Goal: Task Accomplishment & Management: Manage account settings

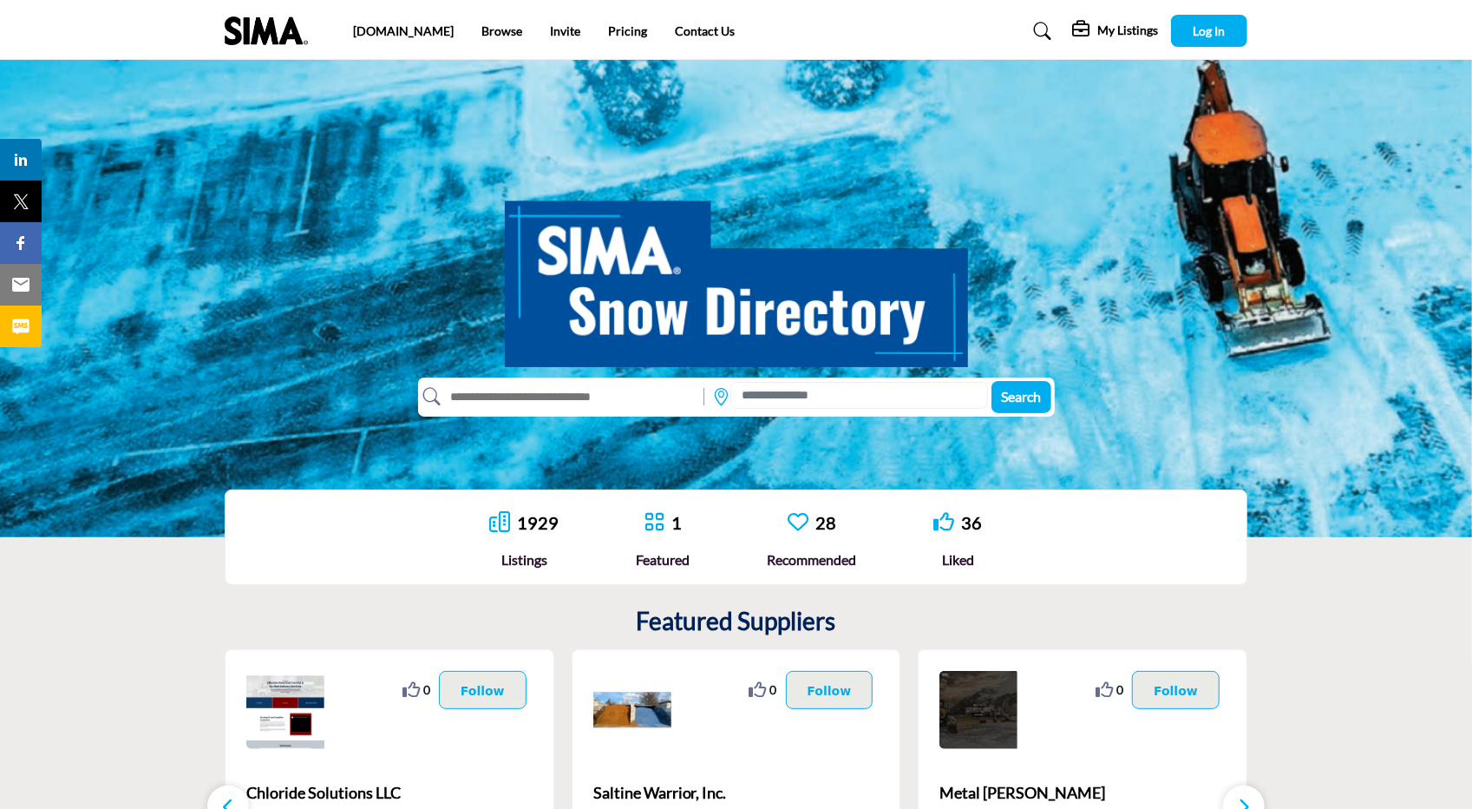
click at [590, 391] on input "text" at bounding box center [569, 397] width 254 height 28
click at [784, 407] on input at bounding box center [858, 395] width 257 height 27
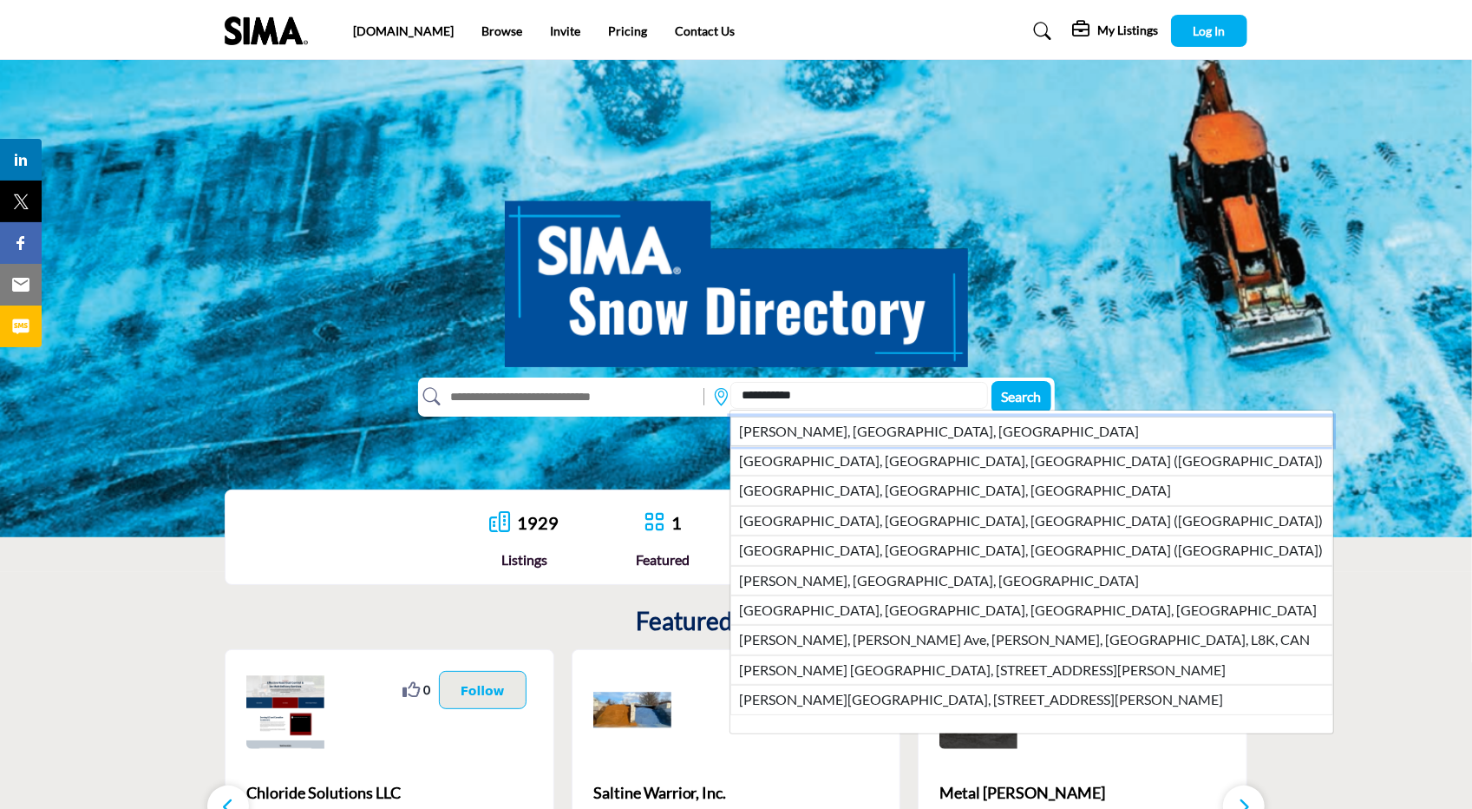
click at [788, 432] on li "Hamilton, ON, CAN" at bounding box center [1031, 430] width 603 height 29
type input "**********"
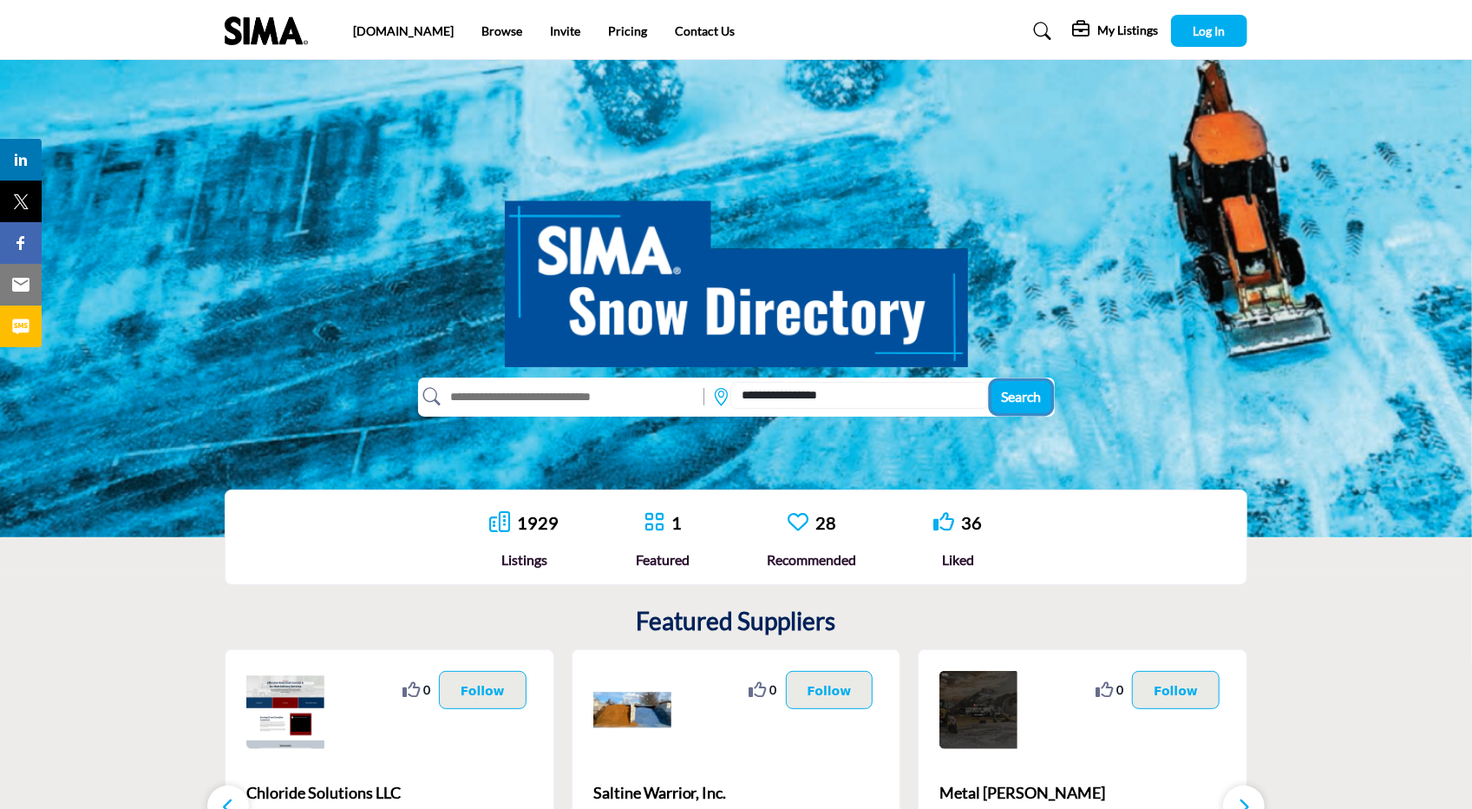
click at [1040, 392] on span "Search" at bounding box center [1021, 396] width 40 height 16
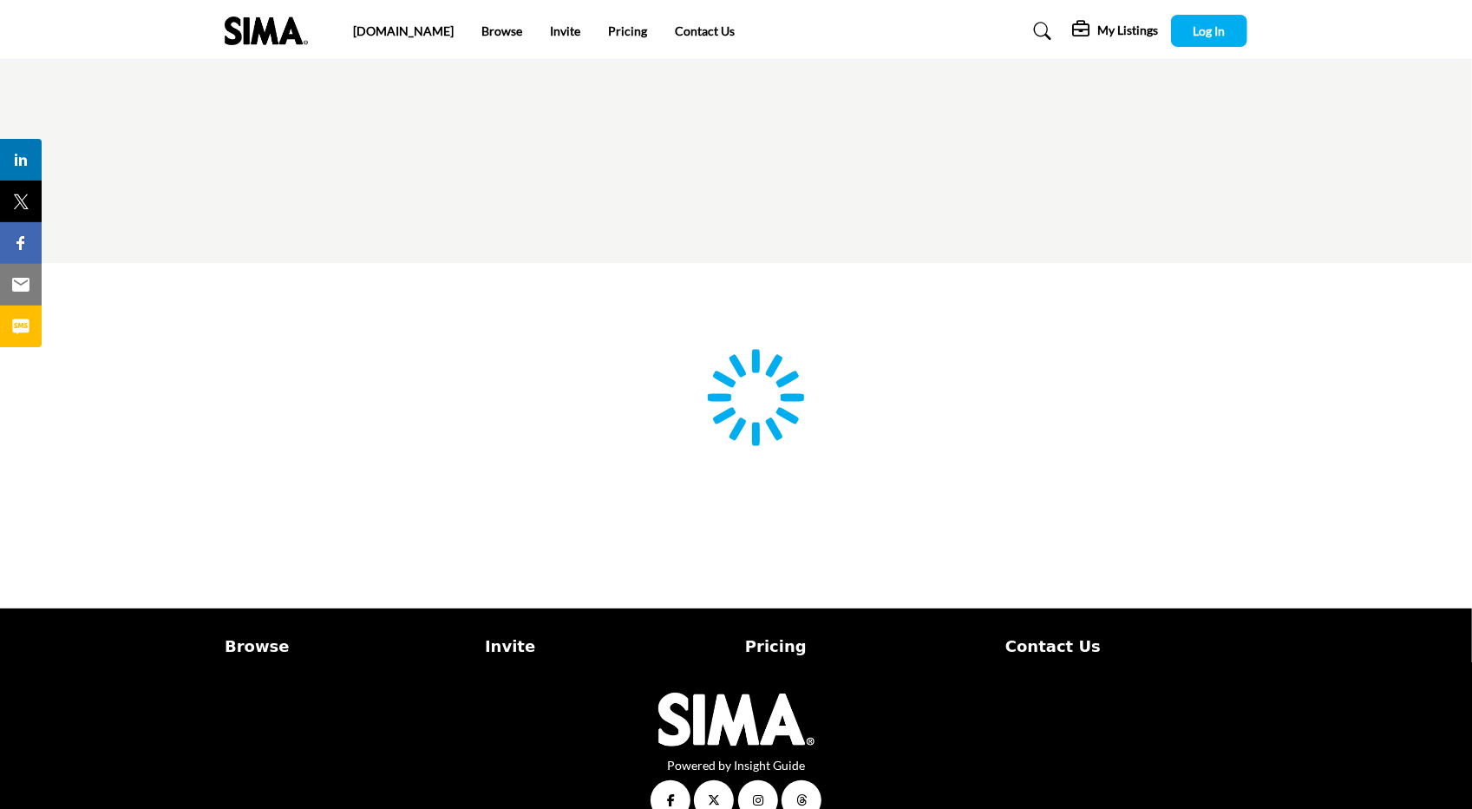
type input "**********"
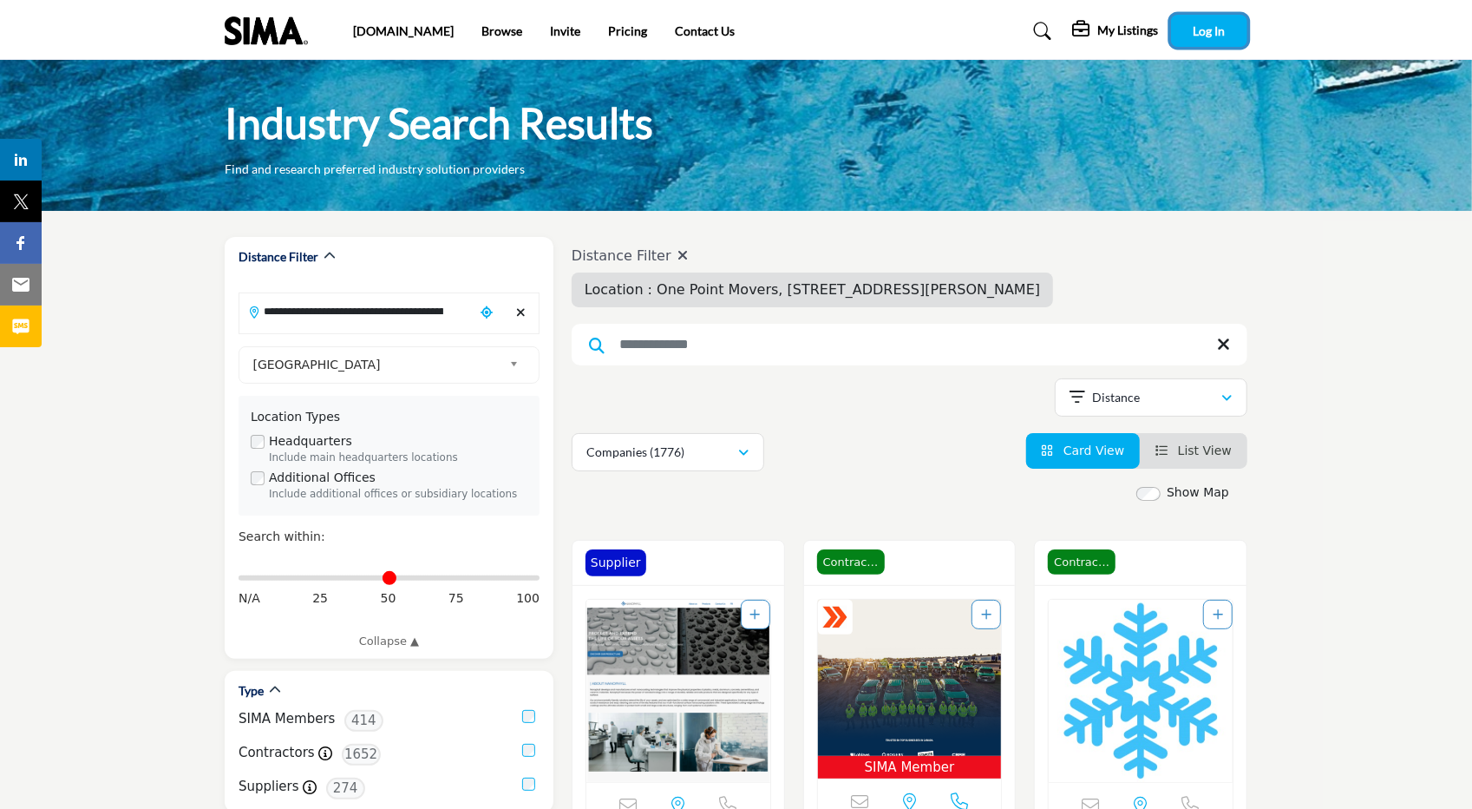
click at [1199, 24] on span "Log In" at bounding box center [1210, 30] width 32 height 15
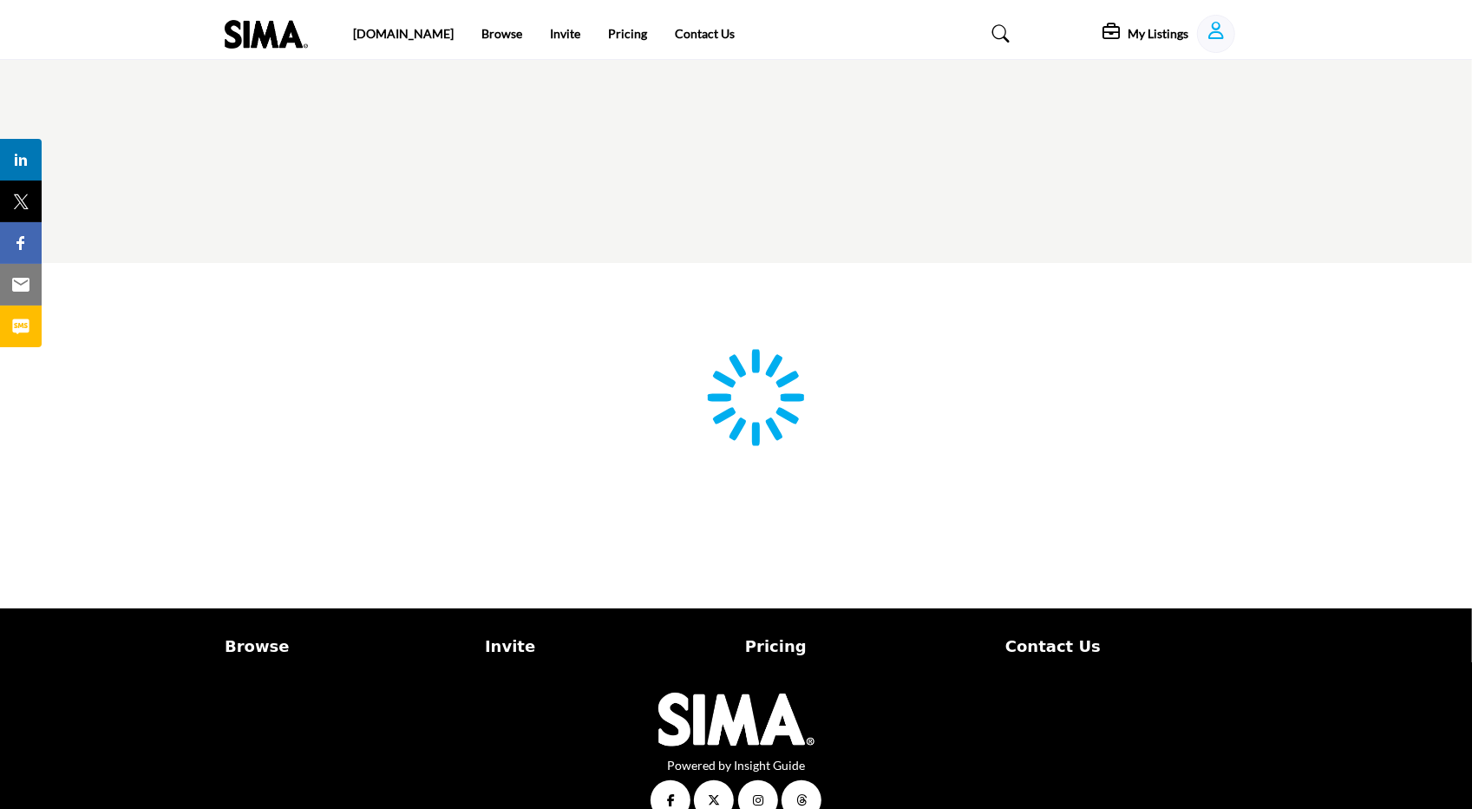
type input "**********"
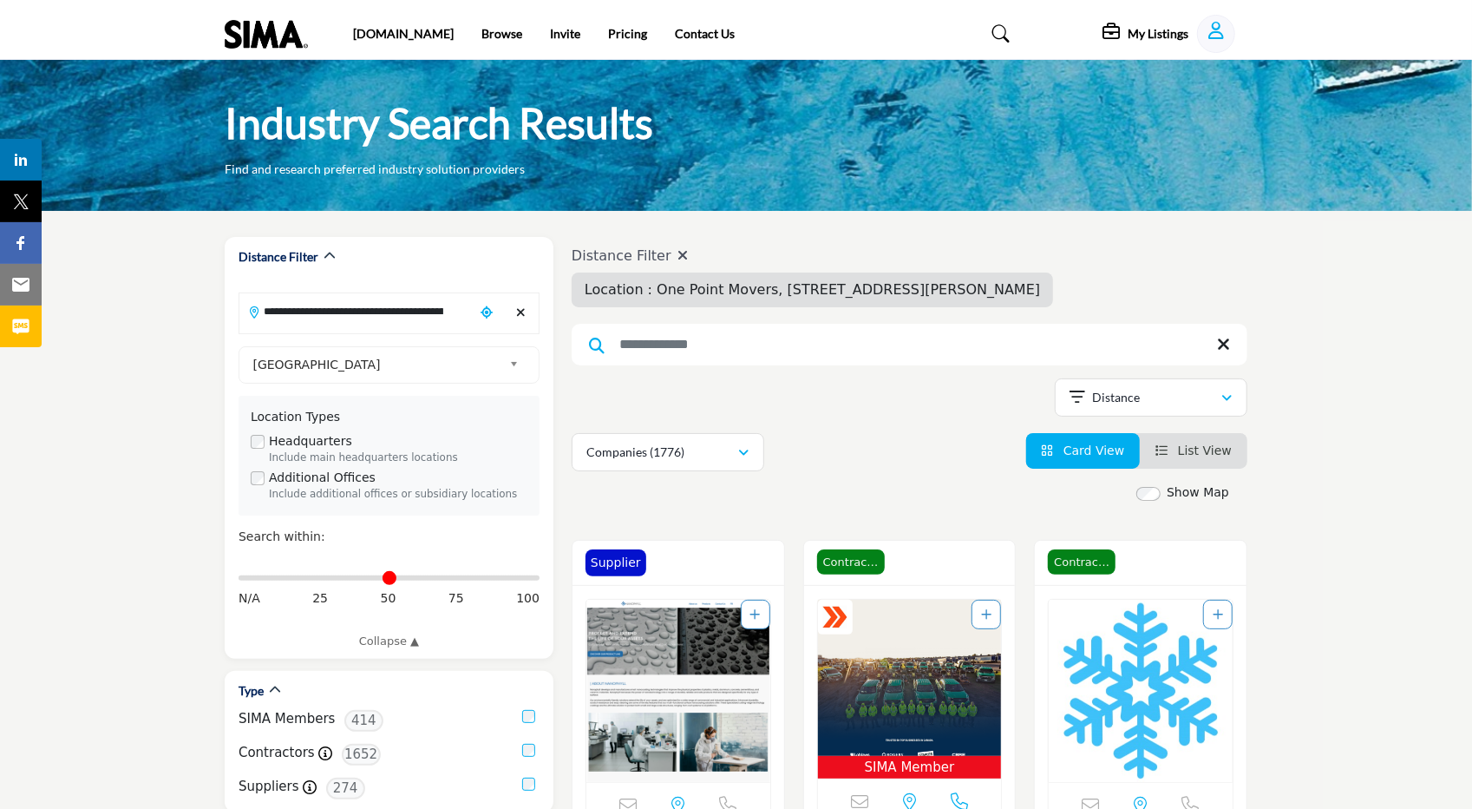
click at [1215, 23] on icon "Show hide supplier dropdown" at bounding box center [1217, 30] width 16 height 17
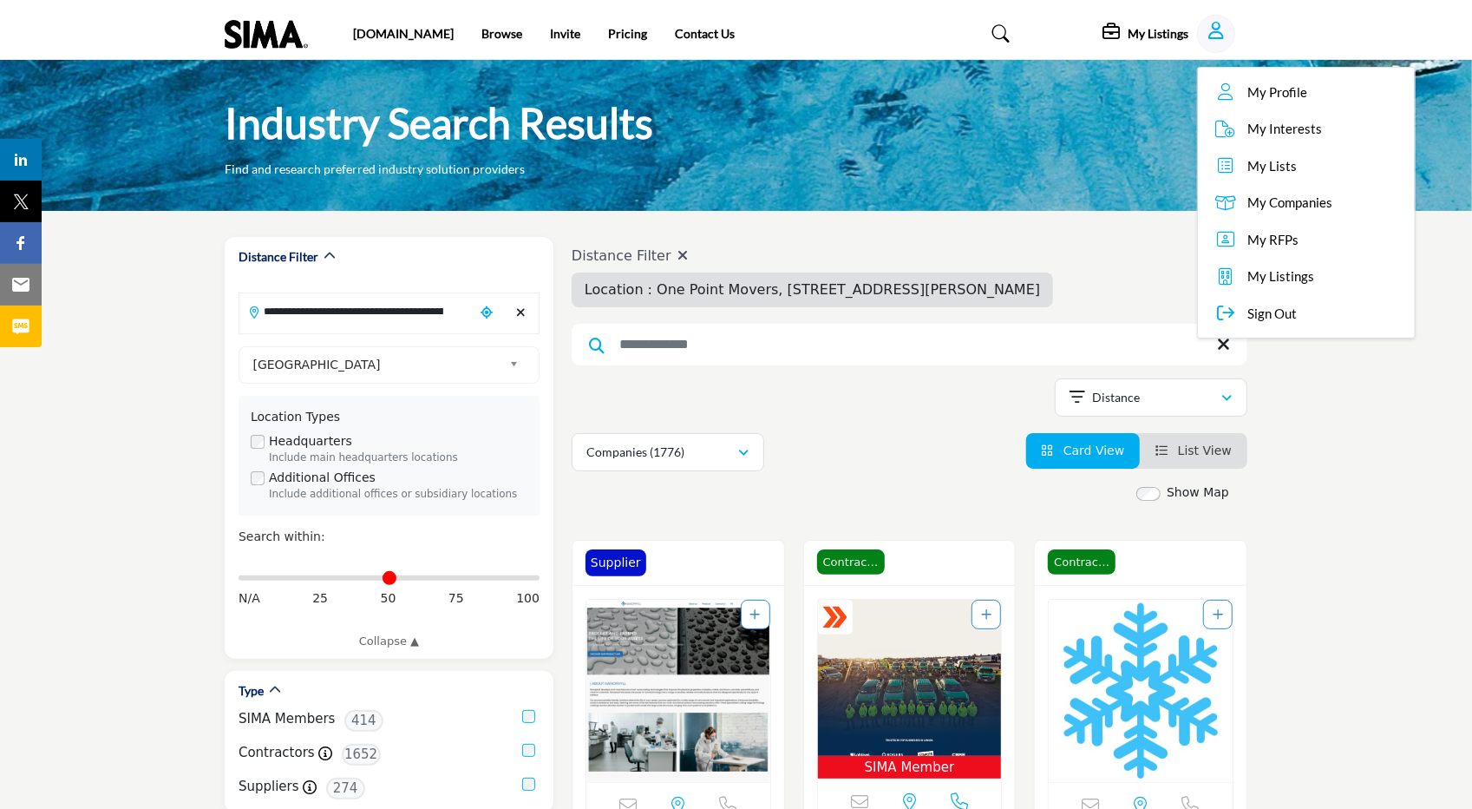
click at [1271, 202] on span "My Companies" at bounding box center [1290, 203] width 85 height 20
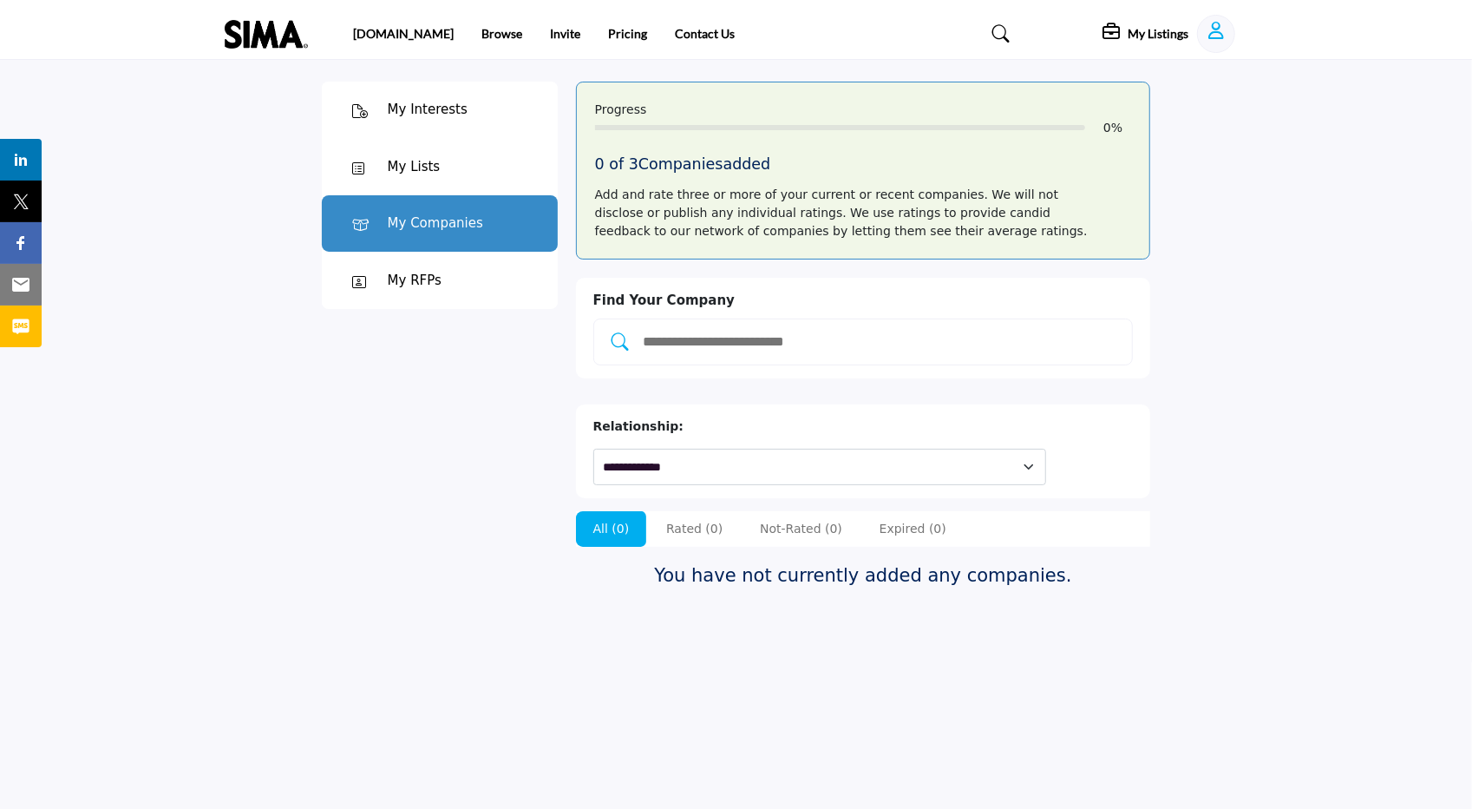
click at [1145, 39] on h5 "My Listings" at bounding box center [1158, 34] width 61 height 16
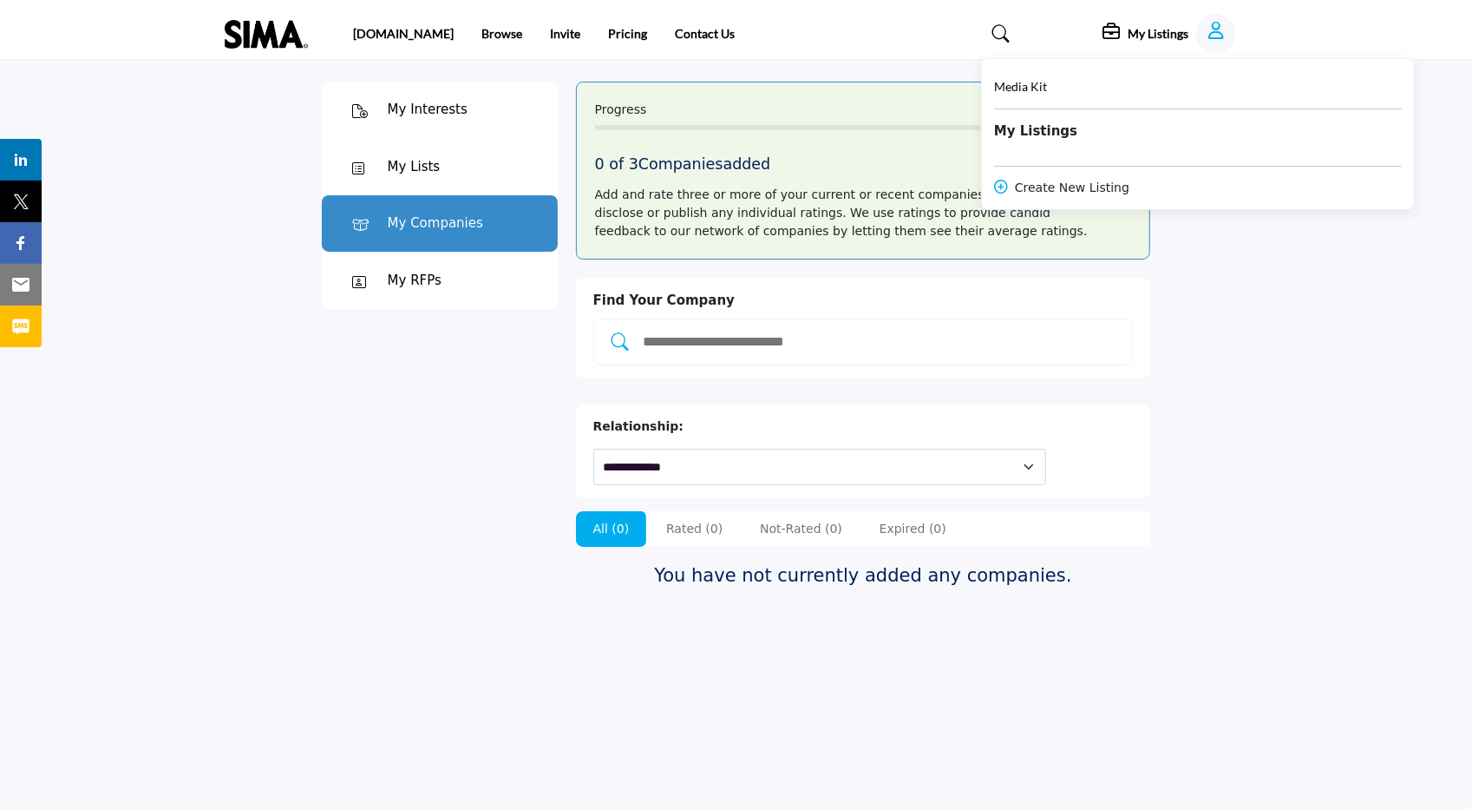
click at [1214, 27] on icon "Show hide supplier dropdown" at bounding box center [1217, 30] width 16 height 17
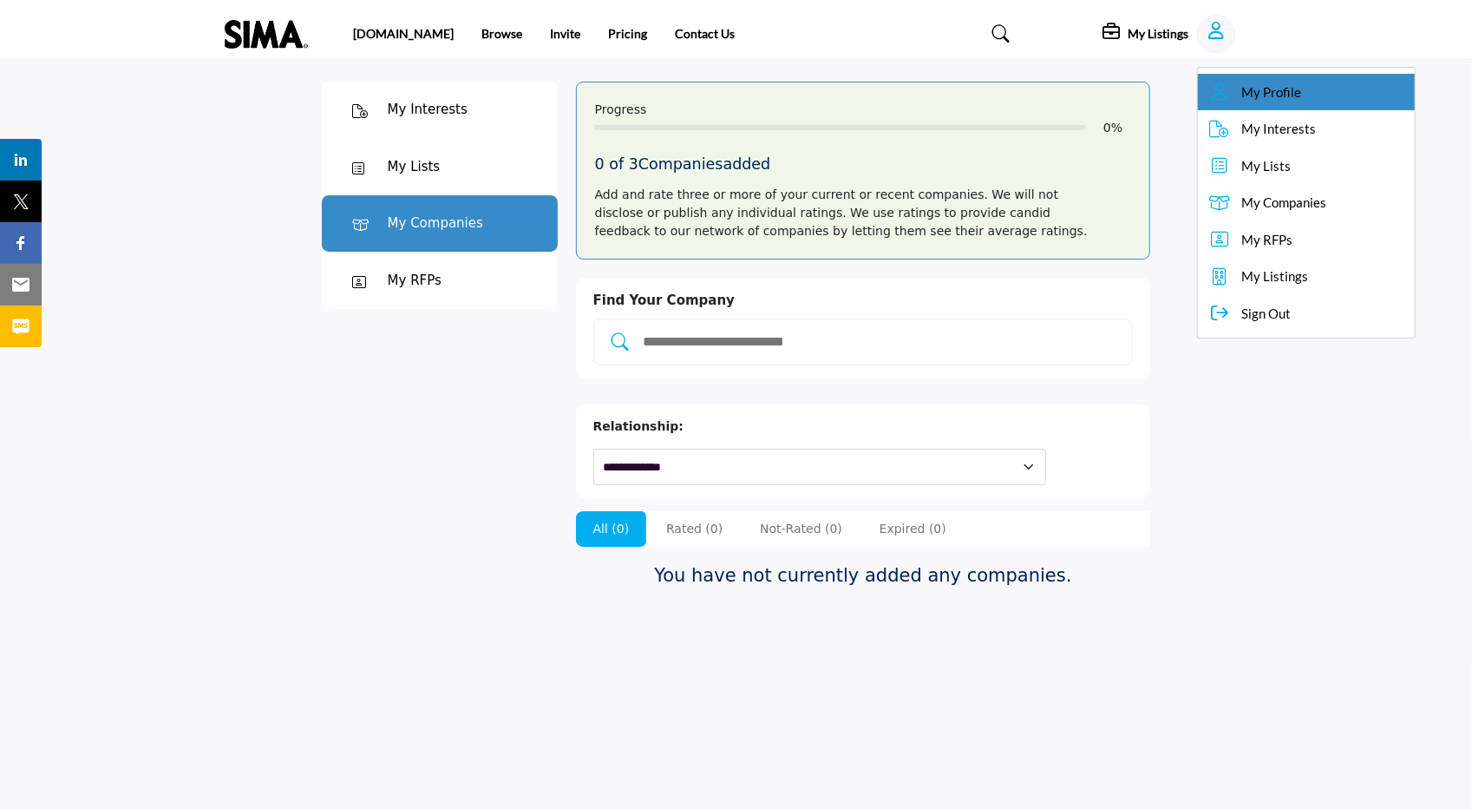
click at [1279, 96] on span "My Profile" at bounding box center [1271, 92] width 60 height 20
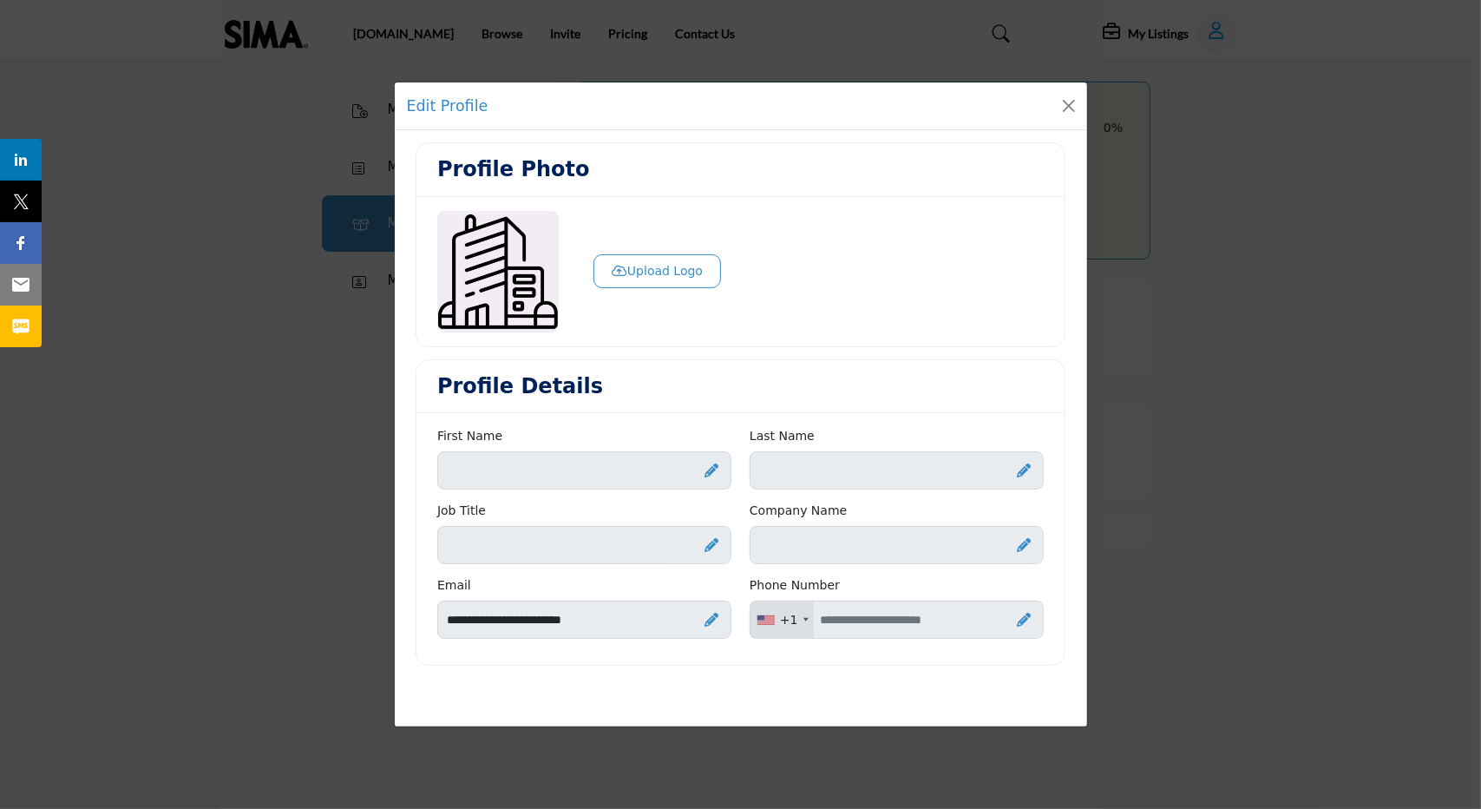
click at [1260, 414] on div "Edit Profile Profile Photo Upload Logo Profile Details First Name" at bounding box center [740, 404] width 1481 height 809
click at [1069, 112] on button "Close" at bounding box center [1069, 106] width 24 height 24
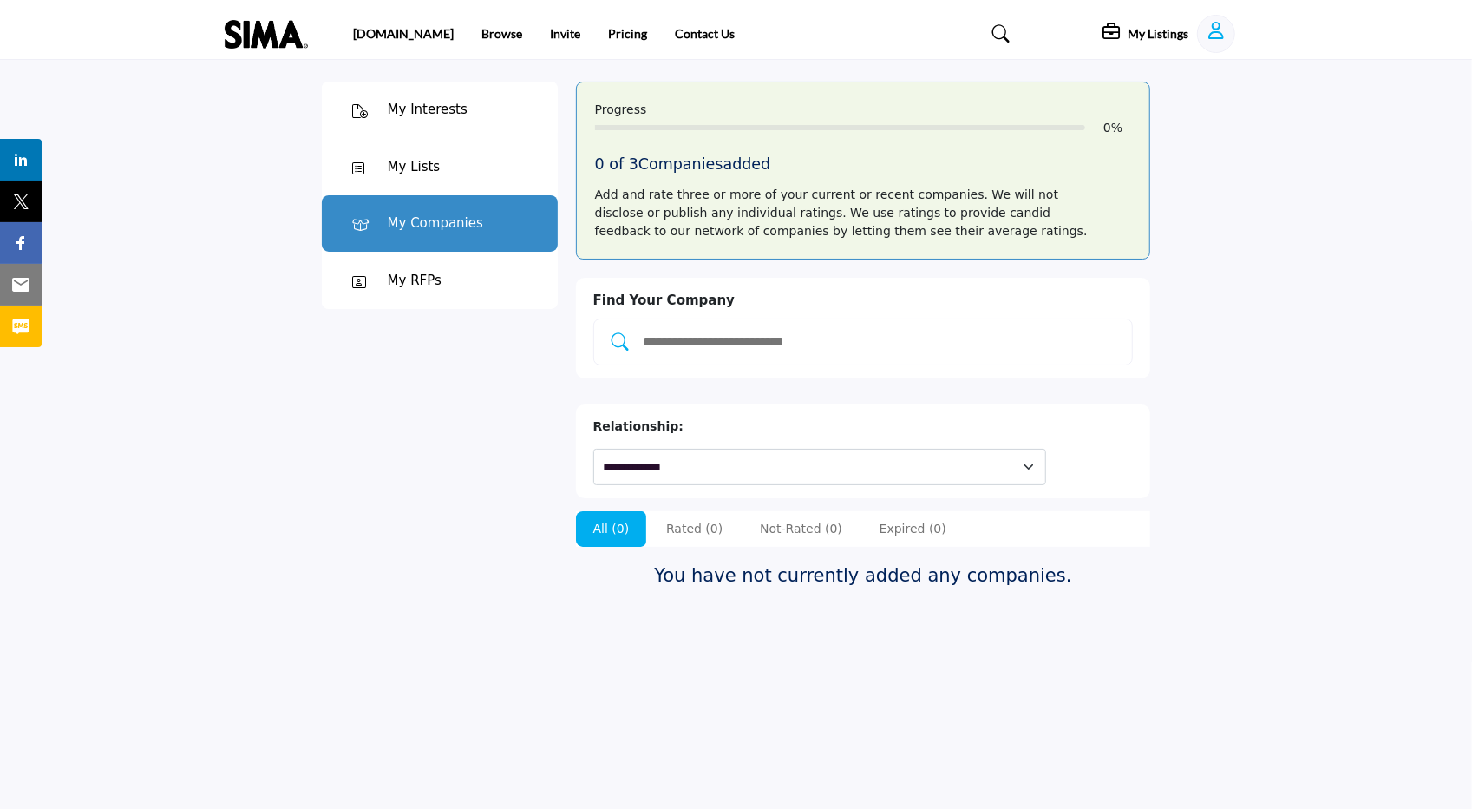
click at [421, 290] on div "My RFPs" at bounding box center [440, 280] width 236 height 57
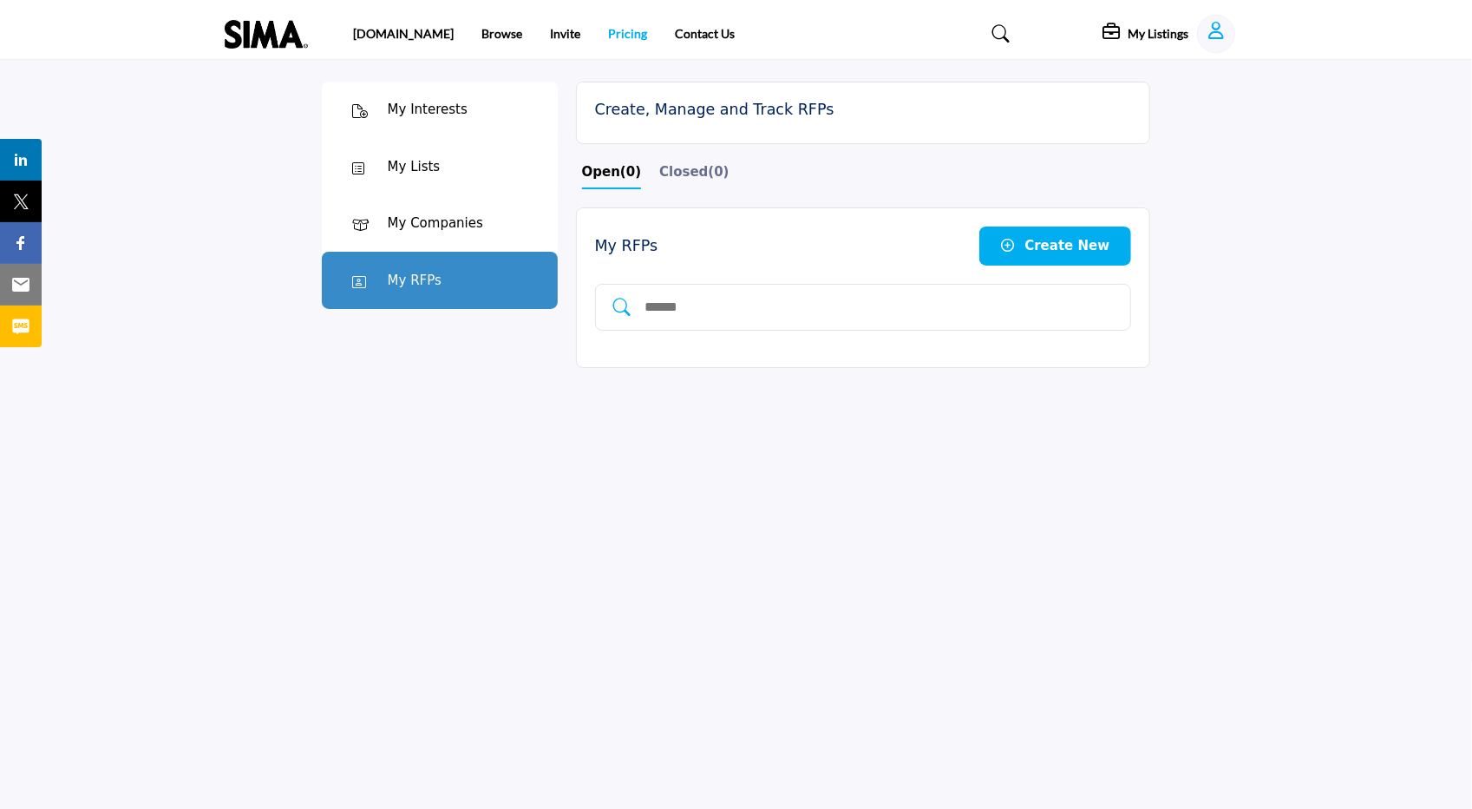
click at [608, 30] on link "Pricing" at bounding box center [627, 33] width 39 height 15
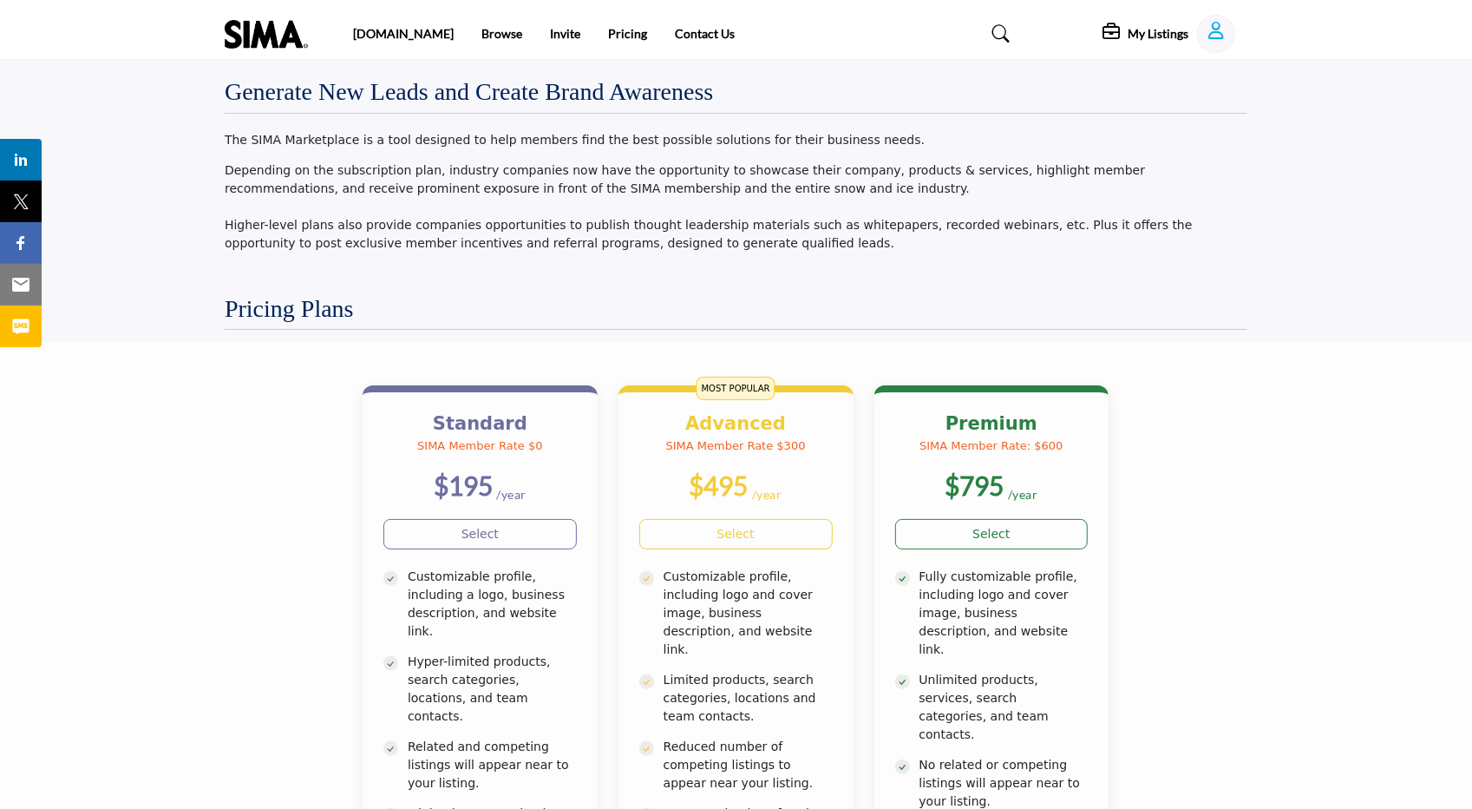
click at [1213, 34] on icon "Show hide supplier dropdown" at bounding box center [1217, 30] width 16 height 17
click at [1285, 119] on span "My Interests" at bounding box center [1278, 129] width 75 height 20
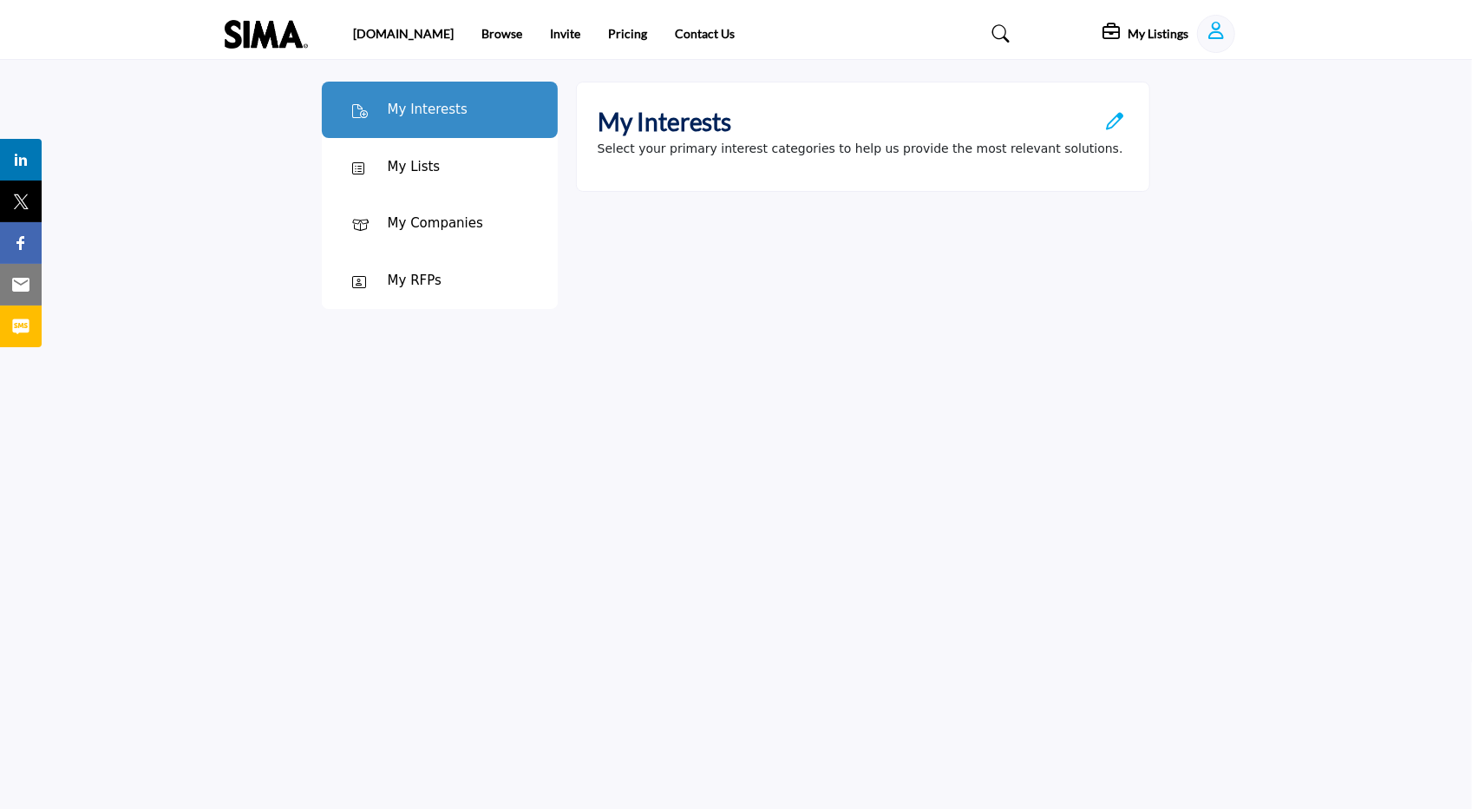
click at [439, 214] on div "My Companies" at bounding box center [435, 223] width 95 height 20
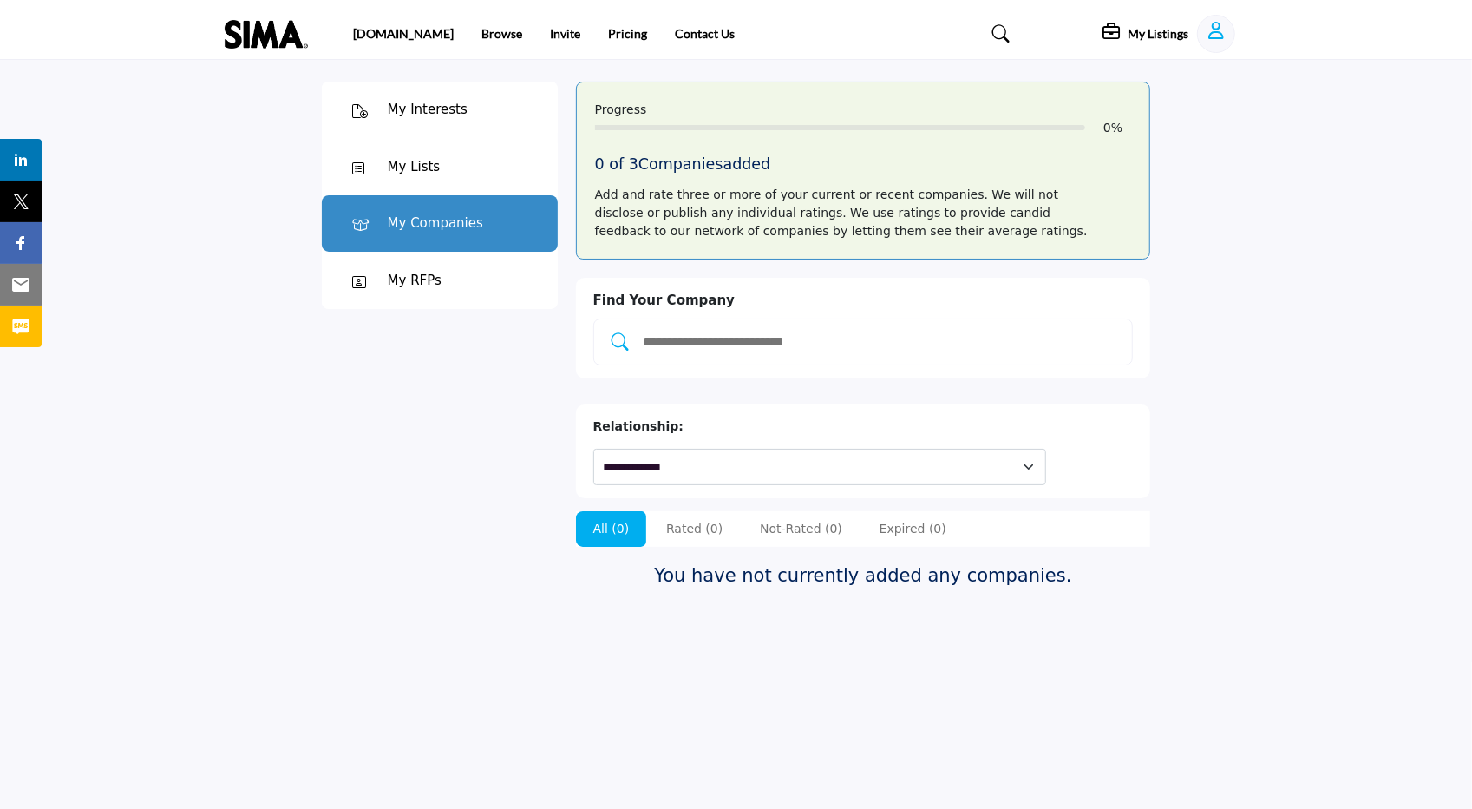
click at [1213, 37] on icon "Show hide supplier dropdown" at bounding box center [1217, 30] width 16 height 17
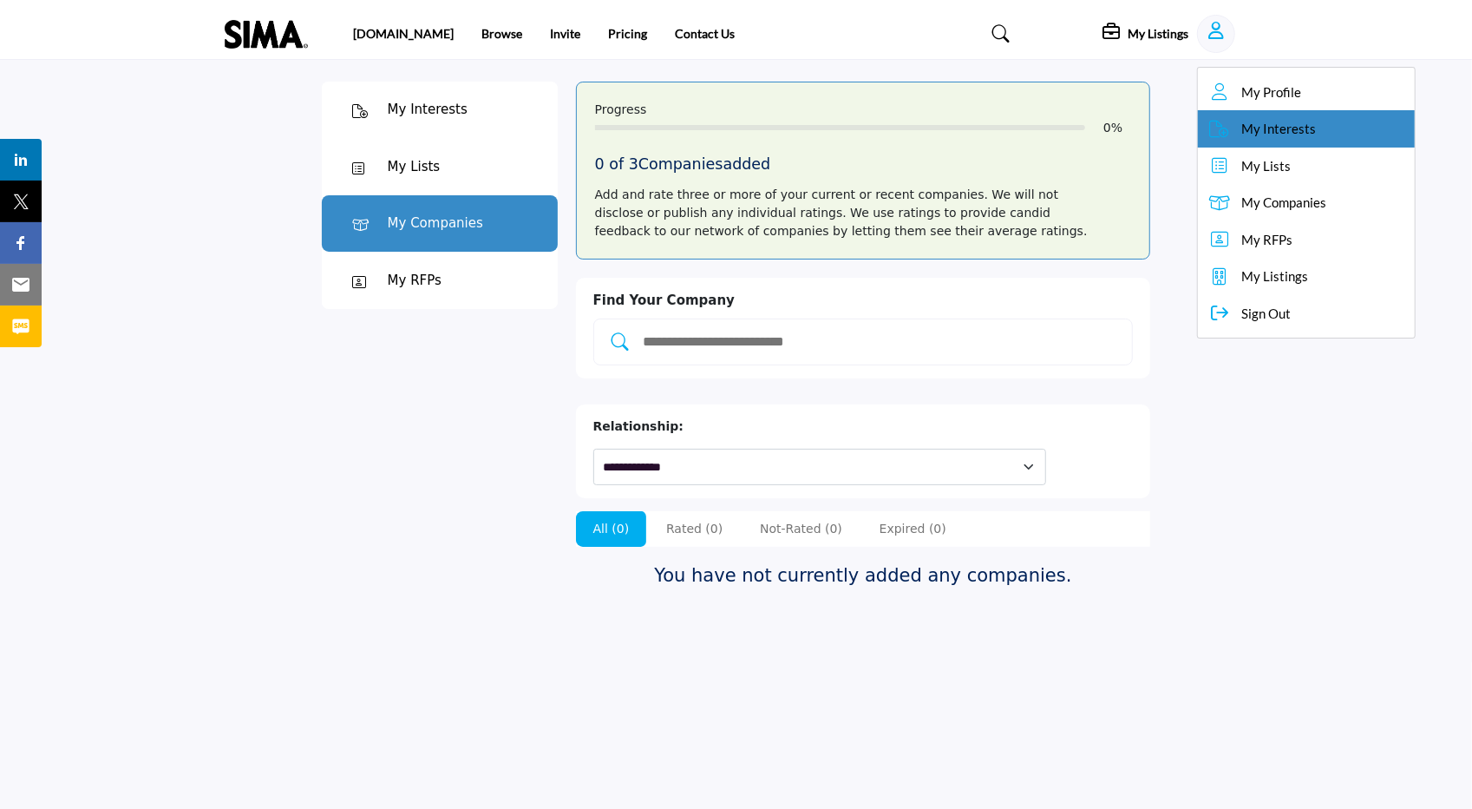
click at [1251, 112] on link "My Interests" at bounding box center [1306, 128] width 217 height 37
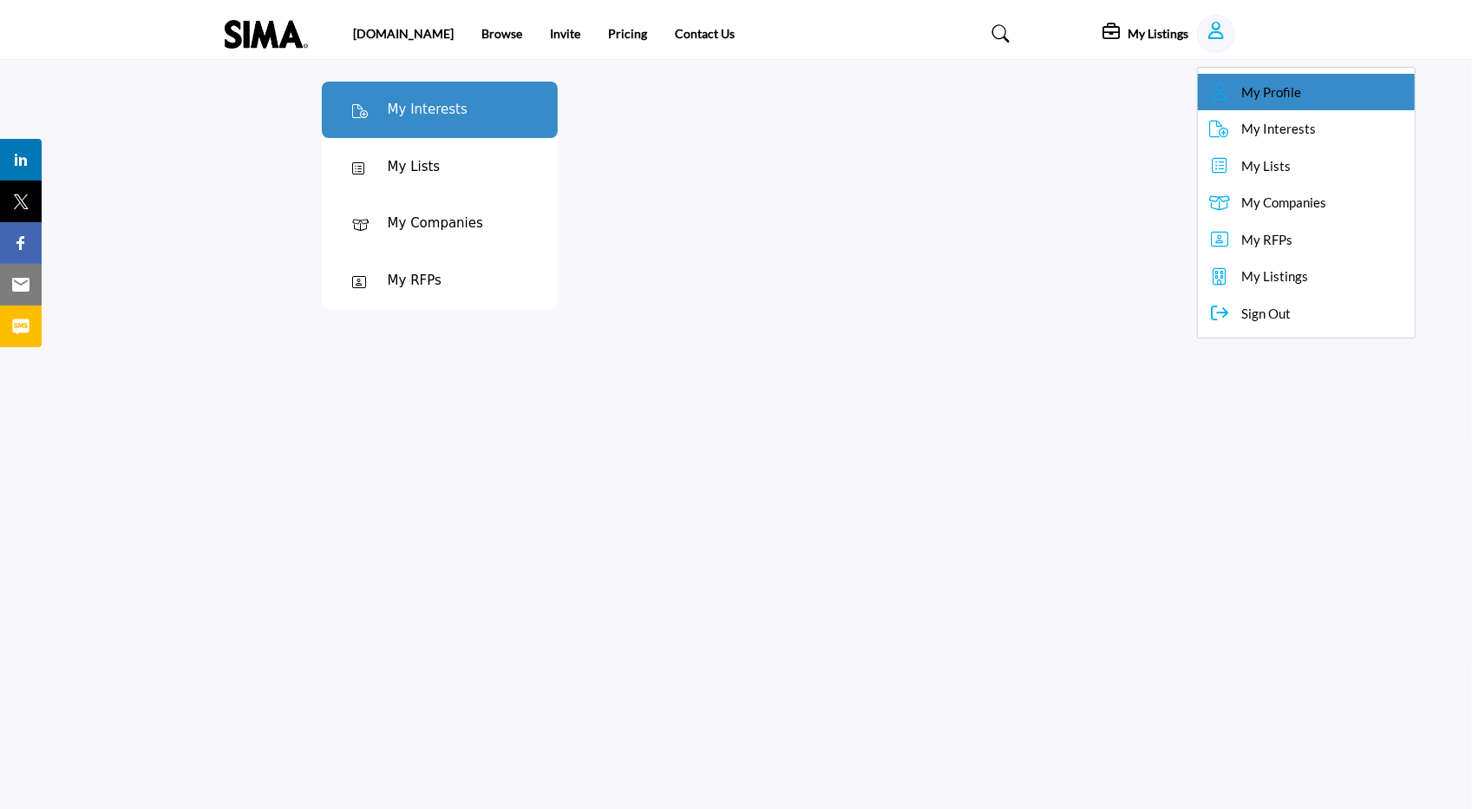
click at [1260, 89] on span "My Profile" at bounding box center [1271, 92] width 60 height 20
